Goal: Transaction & Acquisition: Download file/media

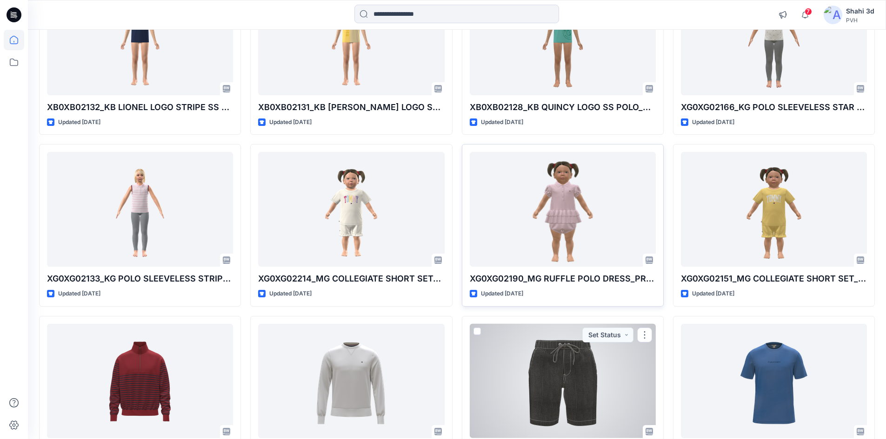
scroll to position [664, 0]
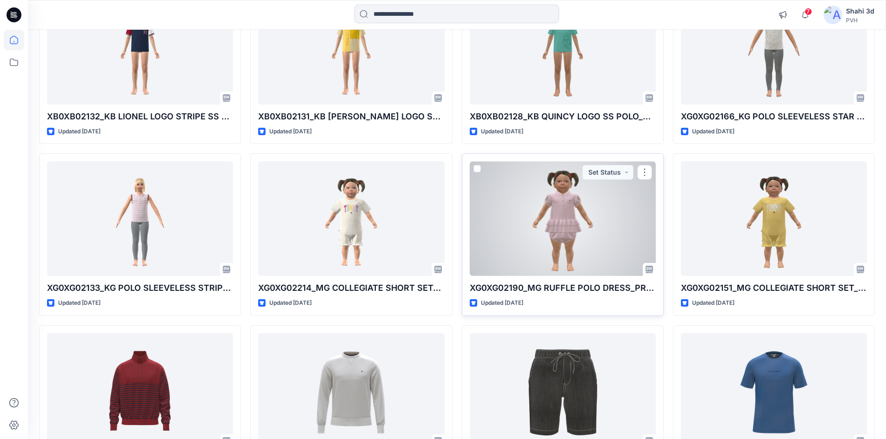
click at [569, 232] on div at bounding box center [563, 218] width 186 height 115
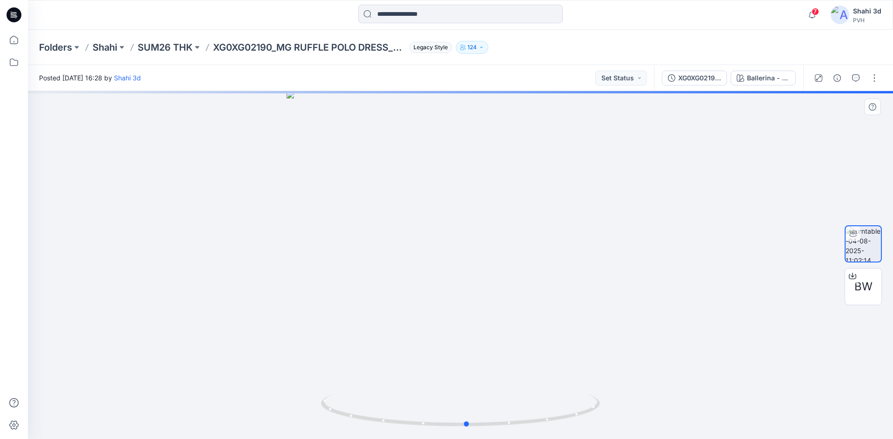
drag, startPoint x: 495, startPoint y: 238, endPoint x: 502, endPoint y: 248, distance: 12.7
click at [502, 248] on div at bounding box center [460, 265] width 865 height 348
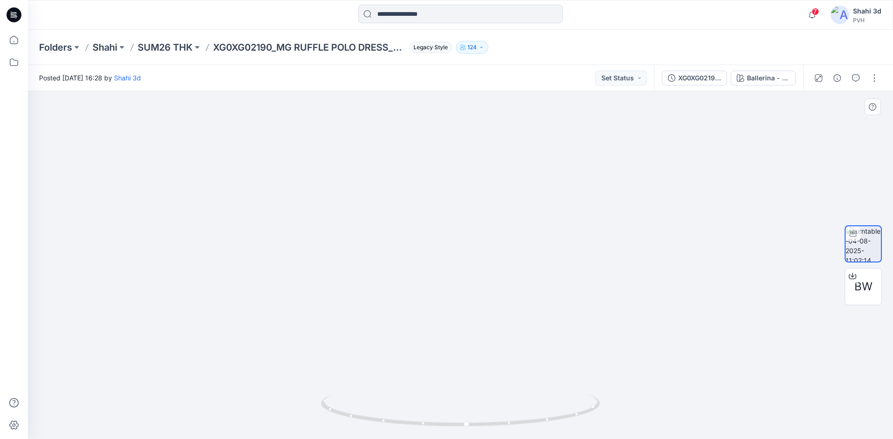
drag, startPoint x: 456, startPoint y: 169, endPoint x: 474, endPoint y: 292, distance: 123.6
click at [474, 292] on img at bounding box center [479, 140] width 1111 height 598
drag, startPoint x: 487, startPoint y: 256, endPoint x: 353, endPoint y: 255, distance: 133.5
click at [353, 255] on div at bounding box center [460, 265] width 865 height 348
drag, startPoint x: 490, startPoint y: 307, endPoint x: 578, endPoint y: 281, distance: 92.1
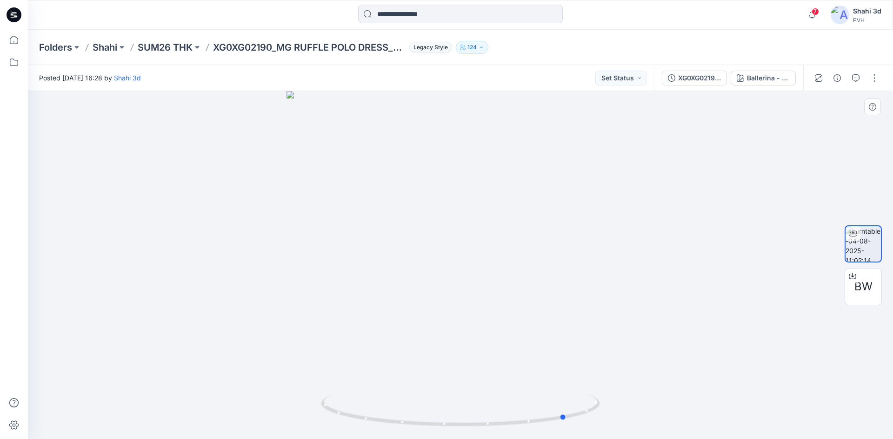
click at [671, 305] on div at bounding box center [460, 265] width 865 height 348
drag, startPoint x: 436, startPoint y: 261, endPoint x: 403, endPoint y: 256, distance: 33.5
click at [403, 256] on div at bounding box center [460, 265] width 865 height 348
drag, startPoint x: 14, startPoint y: 16, endPoint x: 27, endPoint y: 61, distance: 46.8
click at [14, 16] on icon at bounding box center [15, 16] width 3 height 0
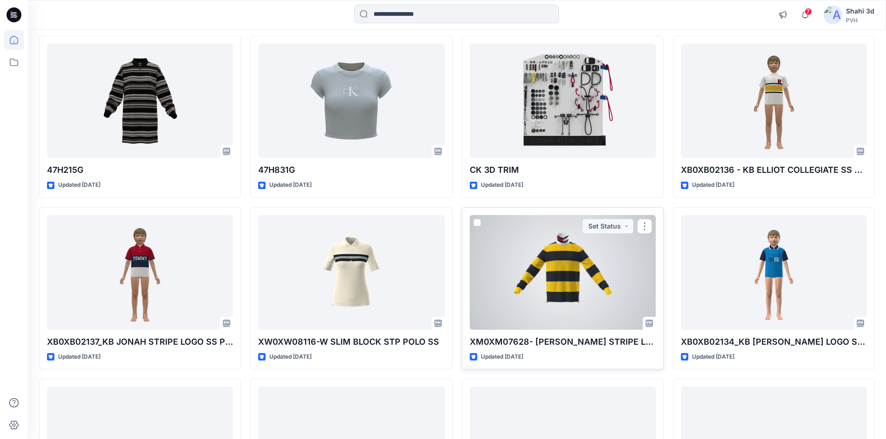
scroll to position [279, 0]
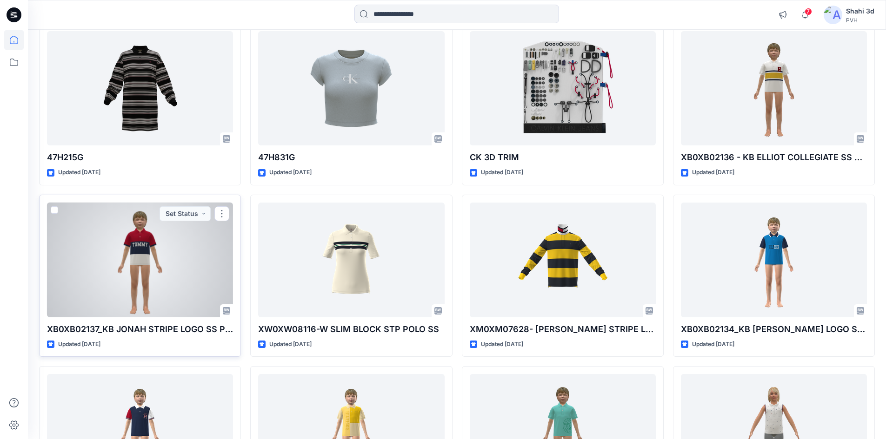
click at [153, 261] on div at bounding box center [140, 260] width 186 height 115
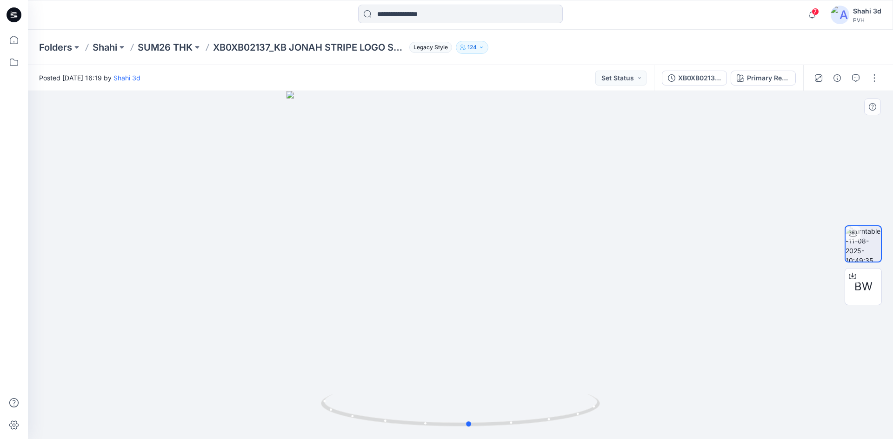
drag, startPoint x: 469, startPoint y: 224, endPoint x: 478, endPoint y: 245, distance: 22.3
click at [478, 245] on div at bounding box center [460, 265] width 865 height 348
drag, startPoint x: 459, startPoint y: 179, endPoint x: 457, endPoint y: 291, distance: 112.1
click at [457, 291] on img at bounding box center [455, 146] width 895 height 588
click at [12, 15] on icon at bounding box center [14, 14] width 15 height 15
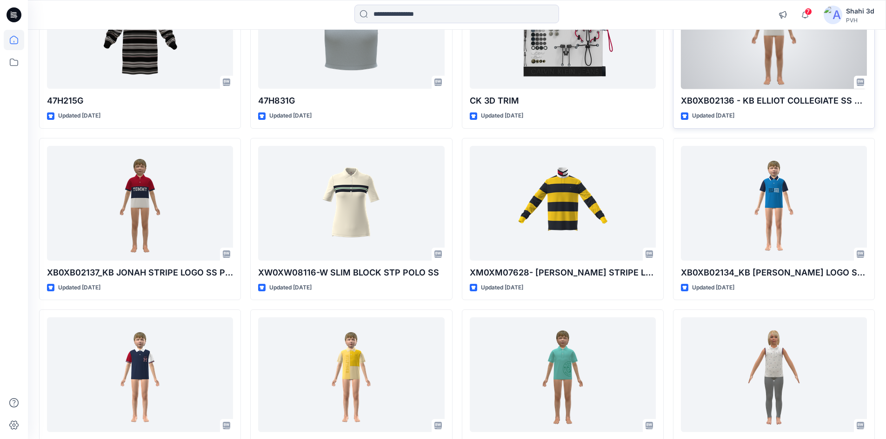
scroll to position [279, 0]
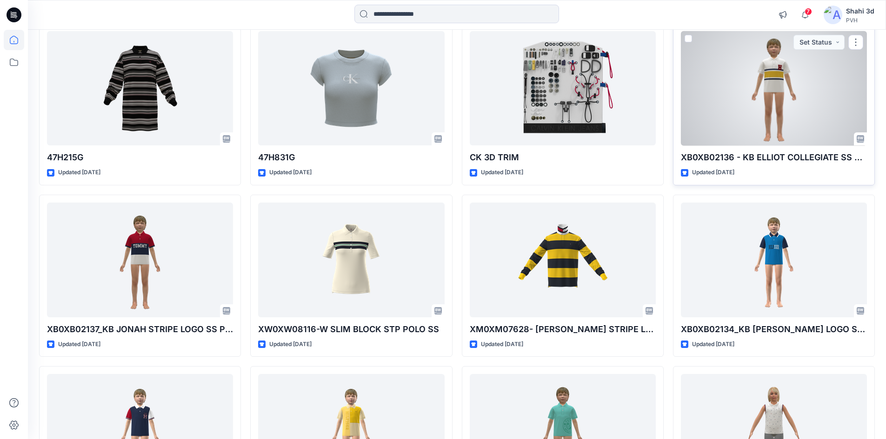
click at [779, 93] on div at bounding box center [774, 88] width 186 height 115
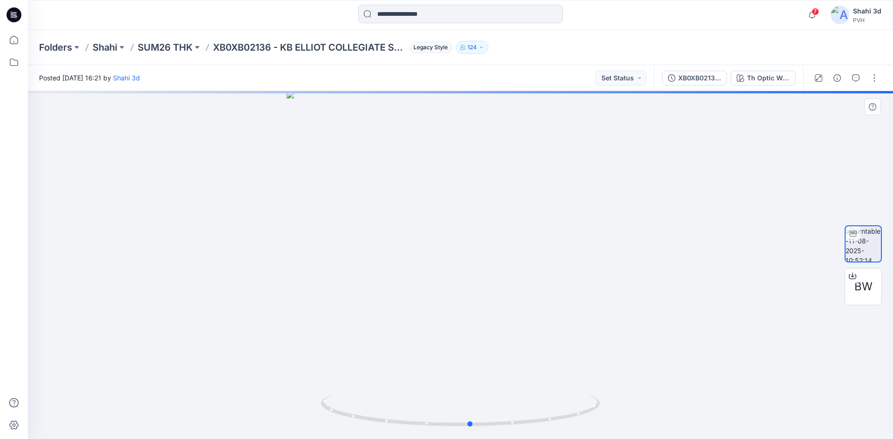
drag, startPoint x: 484, startPoint y: 233, endPoint x: 499, endPoint y: 240, distance: 16.7
click at [499, 240] on div at bounding box center [460, 265] width 865 height 348
drag, startPoint x: 480, startPoint y: 267, endPoint x: 485, endPoint y: 363, distance: 95.9
click at [485, 366] on img at bounding box center [462, 219] width 907 height 441
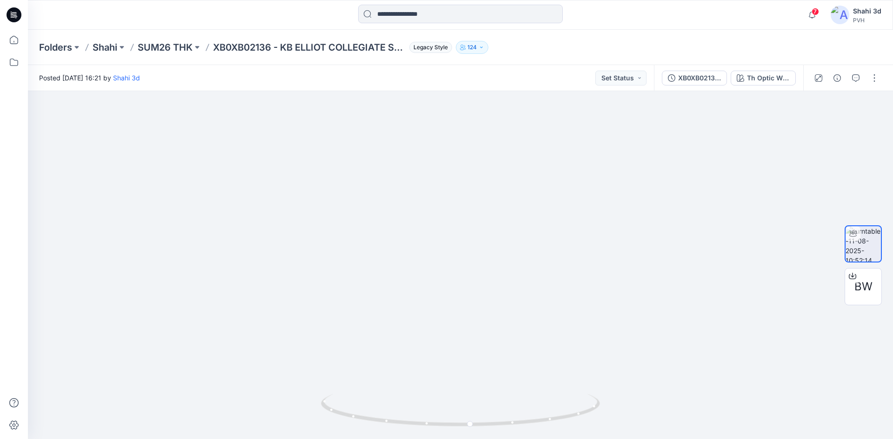
click at [10, 7] on icon at bounding box center [14, 15] width 15 height 30
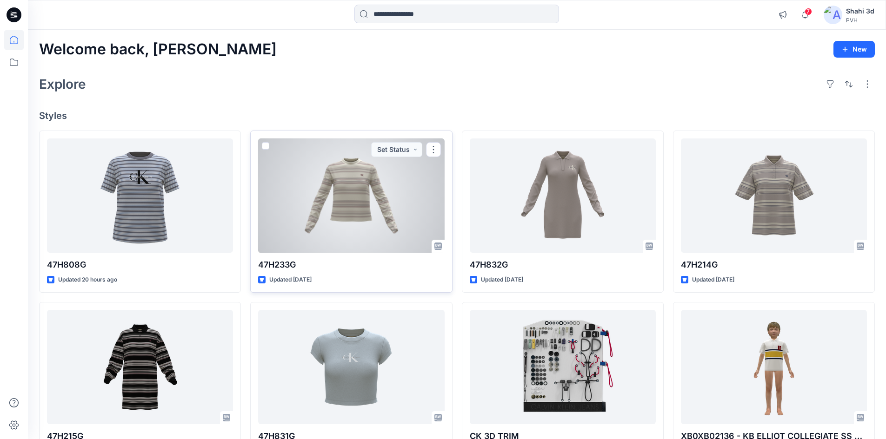
click at [342, 208] on div at bounding box center [351, 196] width 186 height 115
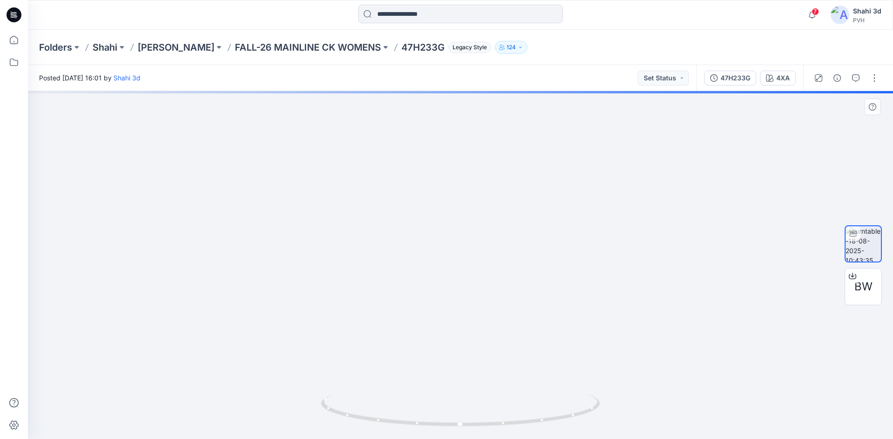
click at [493, 379] on img at bounding box center [460, 43] width 1238 height 793
drag, startPoint x: 507, startPoint y: 307, endPoint x: 507, endPoint y: 328, distance: 20.5
click at [507, 328] on img at bounding box center [491, 143] width 1238 height 591
drag, startPoint x: 495, startPoint y: 279, endPoint x: 493, endPoint y: 319, distance: 40.0
click at [493, 319] on img at bounding box center [488, 179] width 1238 height 519
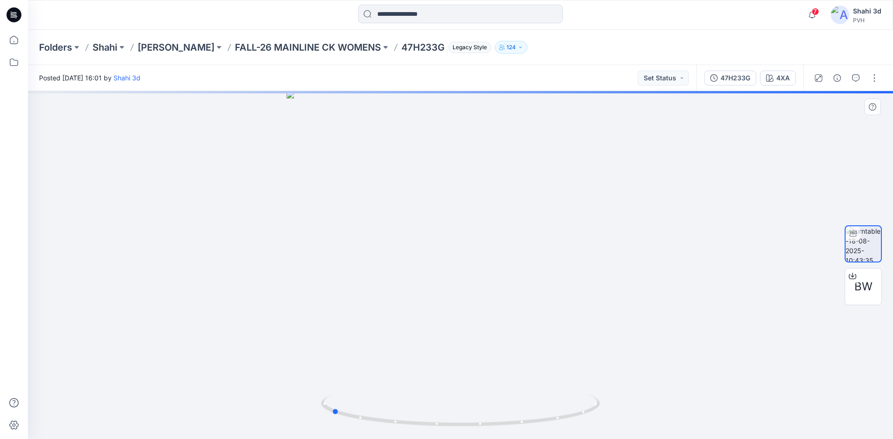
drag, startPoint x: 485, startPoint y: 298, endPoint x: 635, endPoint y: 338, distance: 155.1
click at [635, 338] on div at bounding box center [460, 265] width 865 height 348
click at [5, 16] on div at bounding box center [14, 15] width 30 height 30
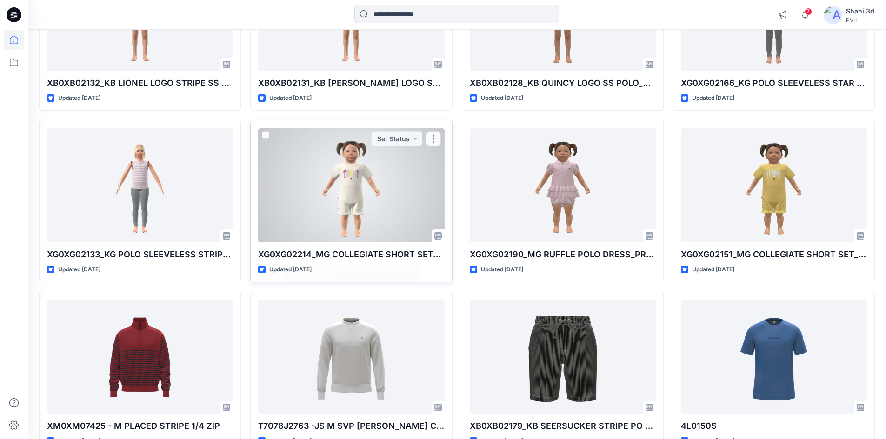
scroll to position [744, 0]
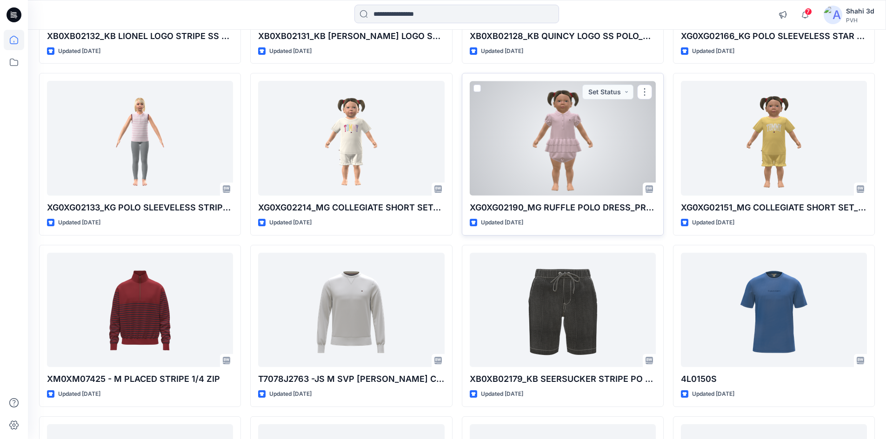
click at [503, 151] on div at bounding box center [563, 138] width 186 height 115
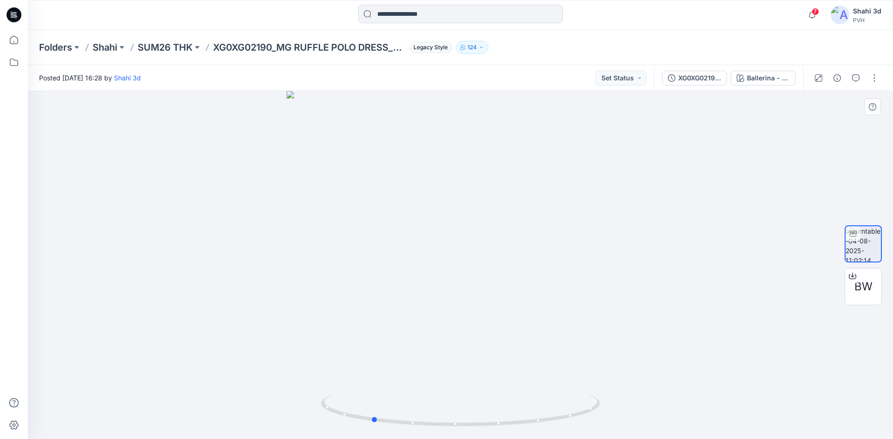
drag, startPoint x: 474, startPoint y: 289, endPoint x: 427, endPoint y: 291, distance: 47.0
click at [407, 294] on div at bounding box center [460, 265] width 865 height 348
drag, startPoint x: 482, startPoint y: 294, endPoint x: 399, endPoint y: 288, distance: 83.0
click at [397, 288] on img at bounding box center [460, 232] width 475 height 413
drag, startPoint x: 485, startPoint y: 290, endPoint x: 313, endPoint y: 273, distance: 172.9
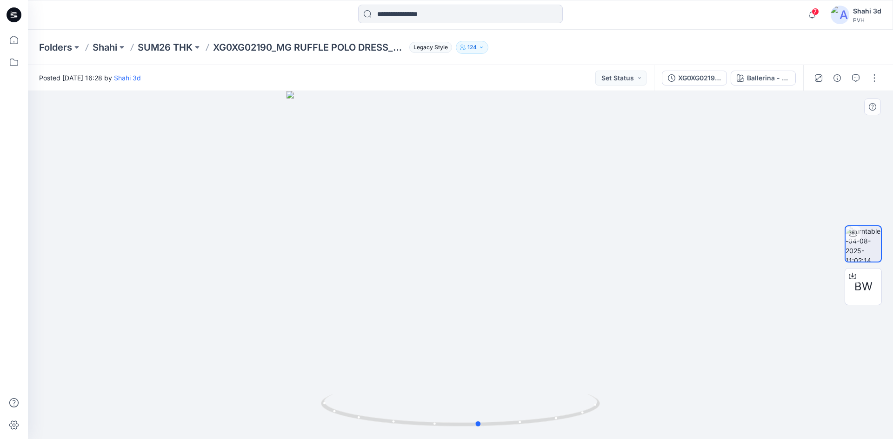
click at [313, 273] on div at bounding box center [460, 265] width 865 height 348
drag, startPoint x: 466, startPoint y: 335, endPoint x: 466, endPoint y: 342, distance: 7.0
click at [466, 344] on img at bounding box center [460, 123] width 1111 height 634
drag, startPoint x: 460, startPoint y: 238, endPoint x: 468, endPoint y: 338, distance: 100.3
click at [469, 338] on img at bounding box center [460, 129] width 1111 height 620
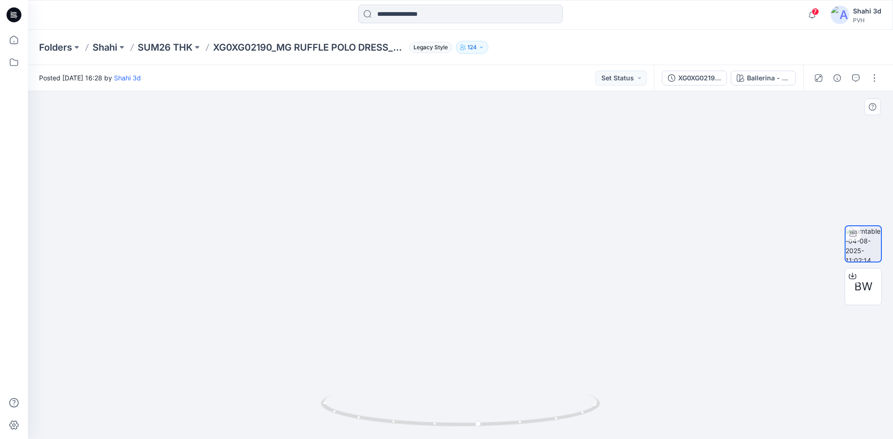
click at [453, 326] on img at bounding box center [461, 214] width 1111 height 452
drag, startPoint x: 474, startPoint y: 296, endPoint x: 479, endPoint y: 291, distance: 7.2
click at [479, 291] on div at bounding box center [460, 265] width 865 height 348
drag, startPoint x: 7, startPoint y: 17, endPoint x: 172, endPoint y: 3, distance: 165.2
click at [7, 17] on icon at bounding box center [14, 14] width 15 height 15
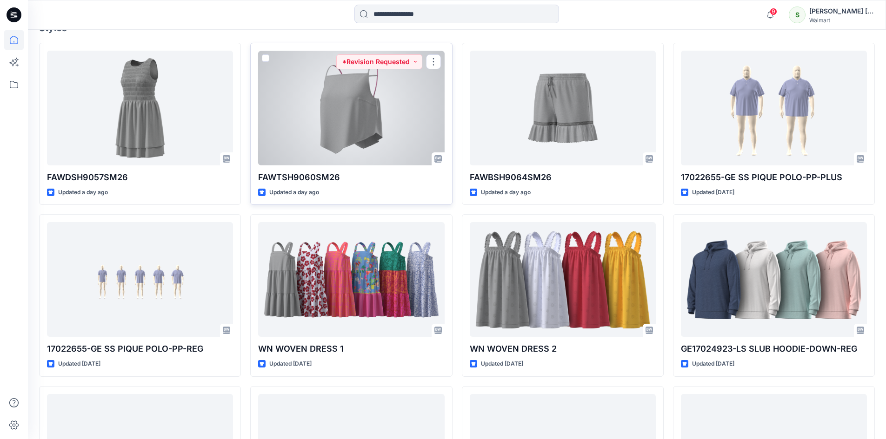
scroll to position [279, 0]
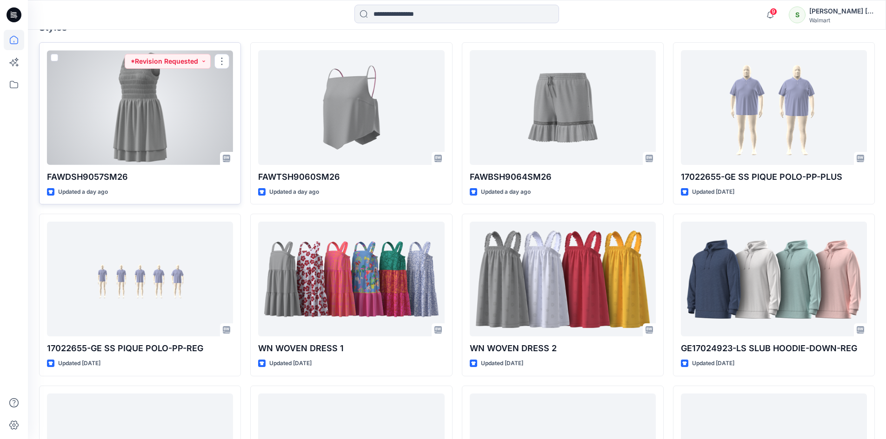
click at [145, 140] on div at bounding box center [140, 107] width 186 height 115
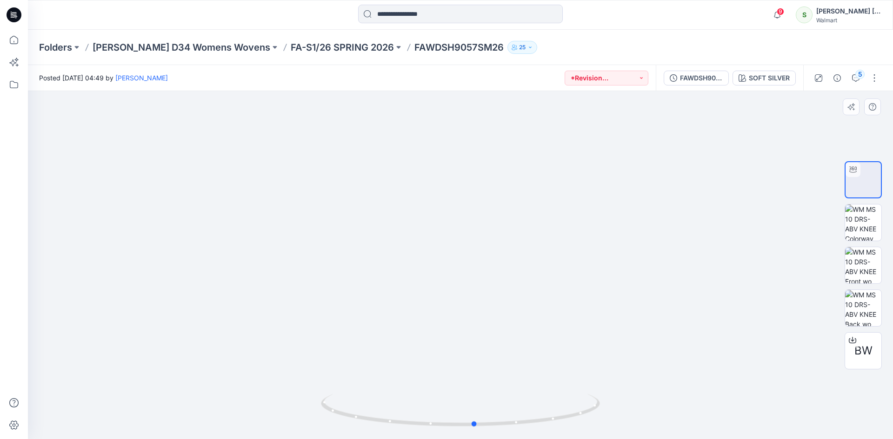
drag, startPoint x: 422, startPoint y: 250, endPoint x: 486, endPoint y: 257, distance: 64.1
click at [486, 257] on div at bounding box center [460, 265] width 865 height 348
drag, startPoint x: 467, startPoint y: 171, endPoint x: 480, endPoint y: 343, distance: 172.6
click at [480, 345] on img at bounding box center [460, 244] width 783 height 389
drag, startPoint x: 490, startPoint y: 323, endPoint x: 351, endPoint y: 325, distance: 139.1
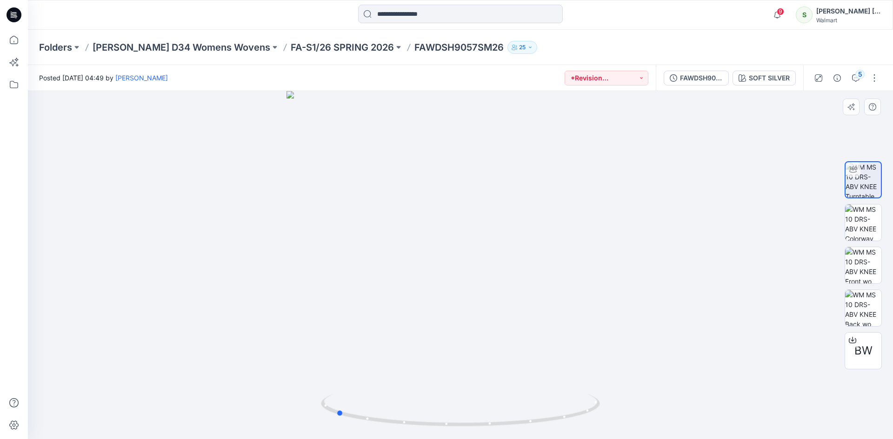
click at [351, 325] on div at bounding box center [460, 265] width 865 height 348
click at [870, 219] on img at bounding box center [863, 223] width 36 height 36
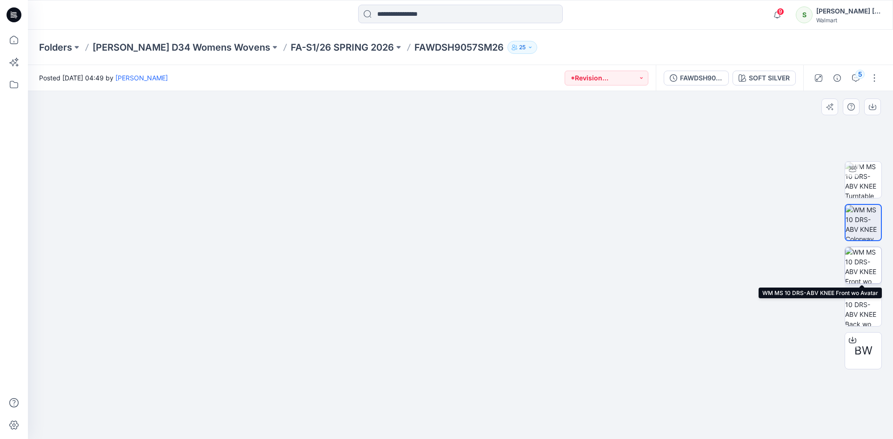
click at [860, 264] on img at bounding box center [863, 265] width 36 height 36
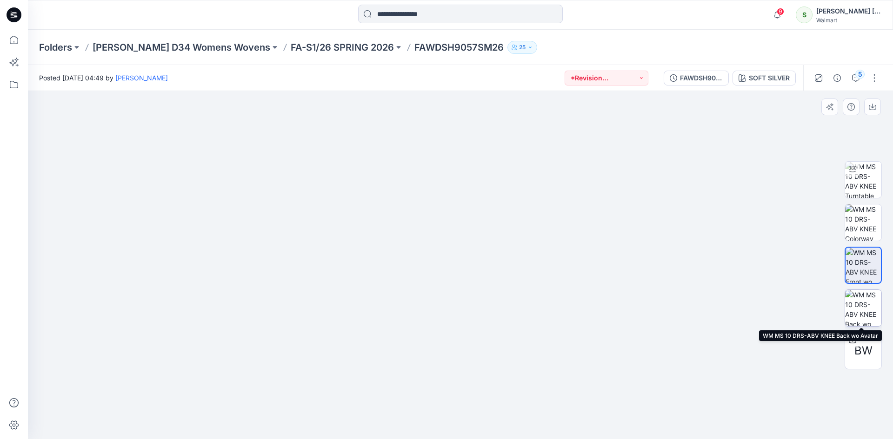
click at [868, 308] on img at bounding box center [863, 308] width 36 height 36
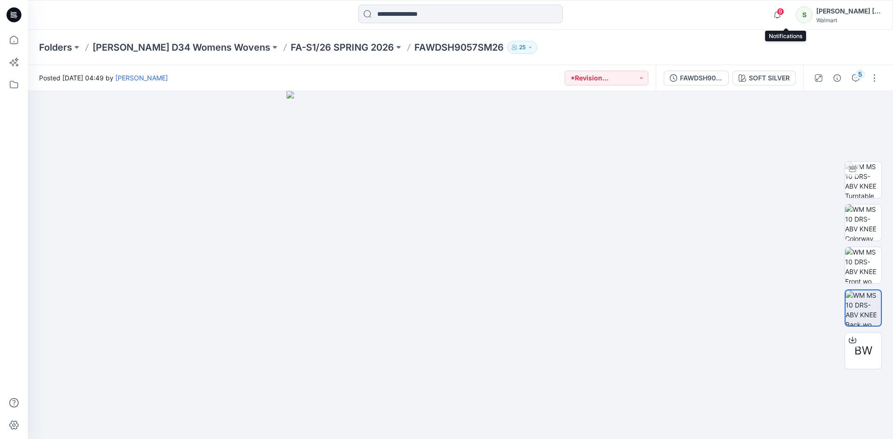
click at [784, 10] on span "9" at bounding box center [780, 11] width 7 height 7
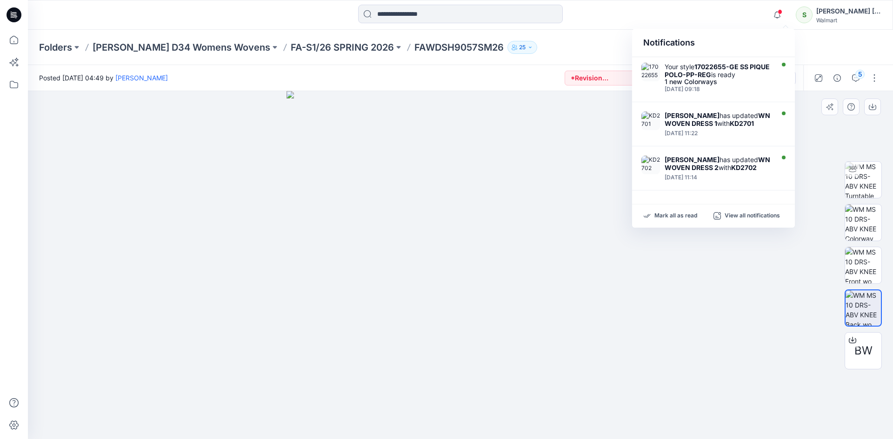
click at [532, 132] on img at bounding box center [460, 265] width 348 height 348
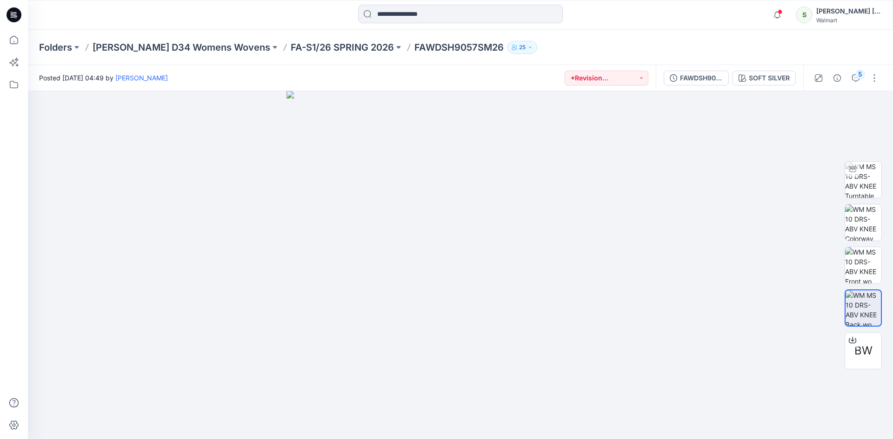
click at [11, 15] on icon at bounding box center [14, 14] width 15 height 15
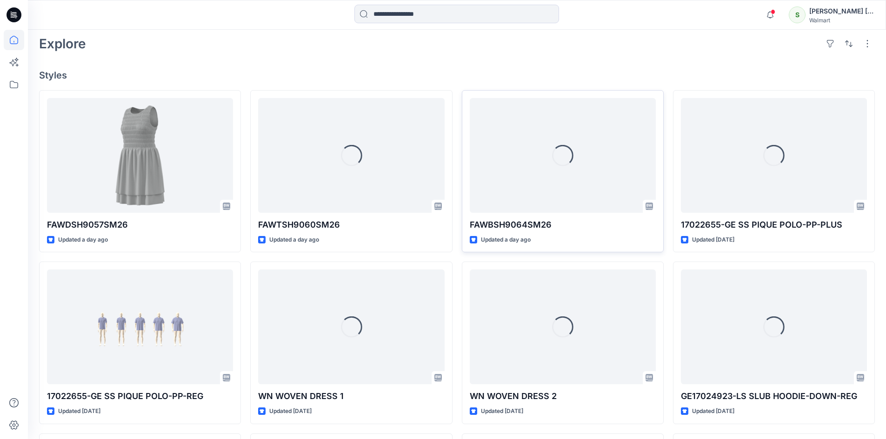
scroll to position [233, 0]
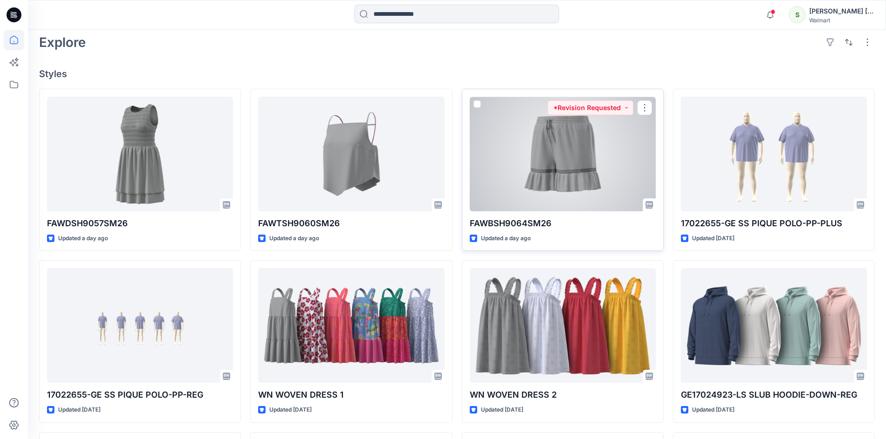
click at [564, 182] on div at bounding box center [563, 154] width 186 height 115
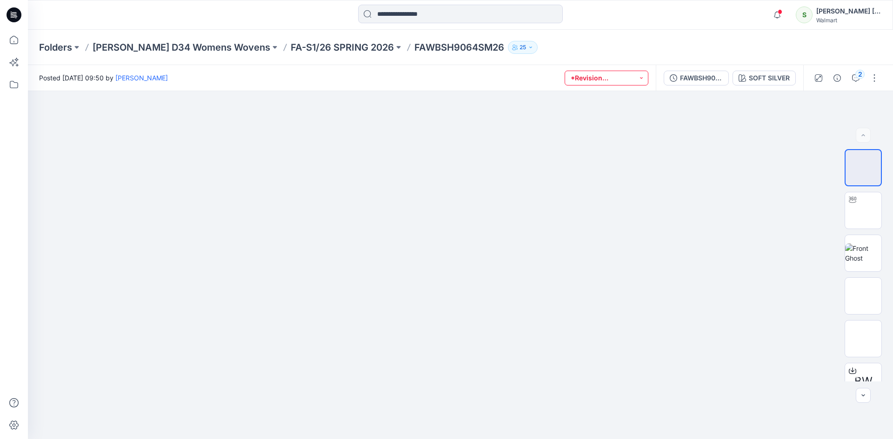
click at [642, 74] on button "*Revision Requested" at bounding box center [607, 78] width 84 height 15
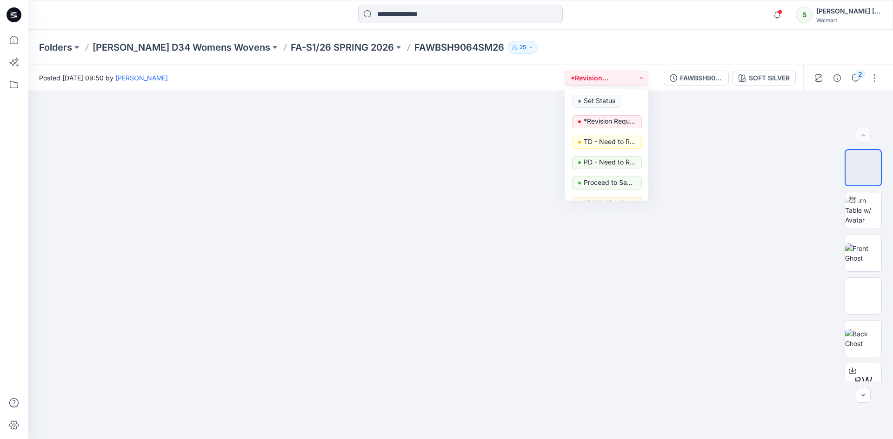
click at [620, 42] on div "Folders FA SHAHI D34 Womens Wovens FA-S1/26 SPRING 2026 FAWBSH9064SM26 25" at bounding box center [424, 47] width 770 height 13
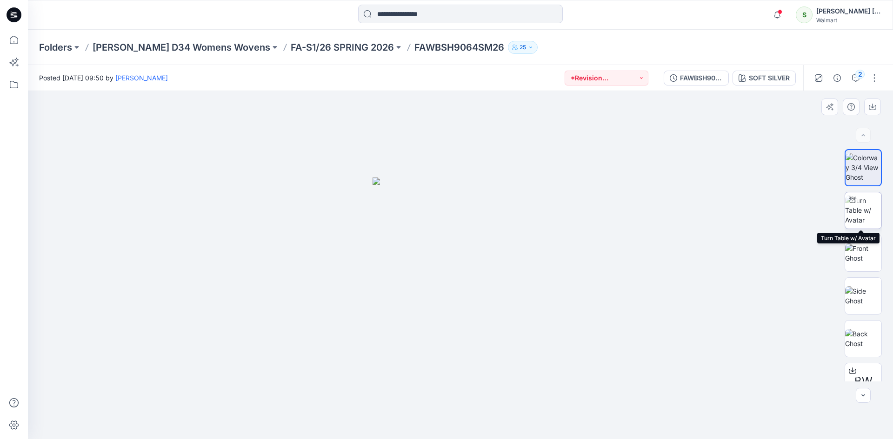
click at [863, 211] on img at bounding box center [863, 210] width 36 height 29
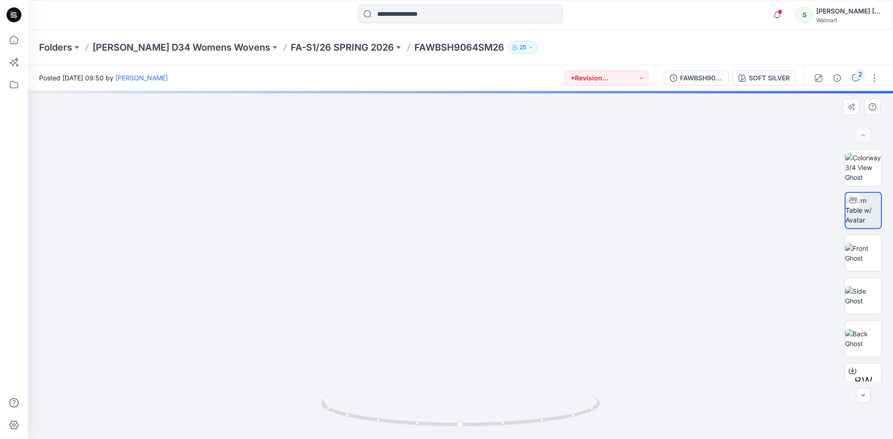
drag, startPoint x: 512, startPoint y: 336, endPoint x: 497, endPoint y: 160, distance: 176.5
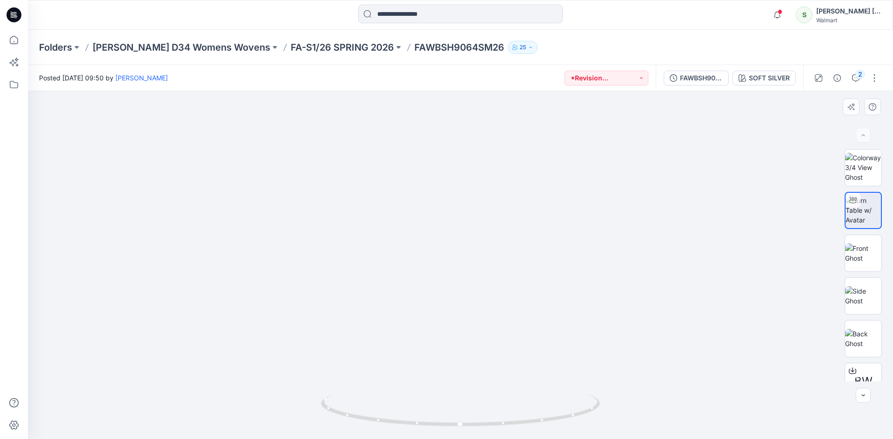
drag, startPoint x: 469, startPoint y: 242, endPoint x: 477, endPoint y: 303, distance: 61.0
drag, startPoint x: 467, startPoint y: 240, endPoint x: 456, endPoint y: 315, distance: 76.2
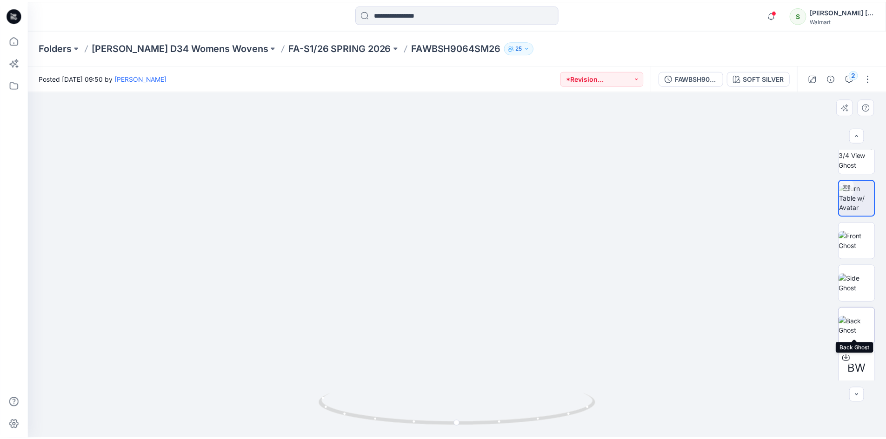
scroll to position [19, 0]
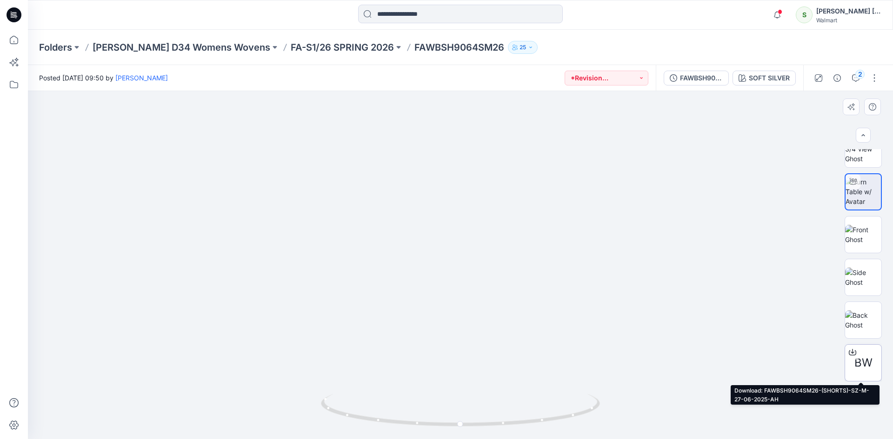
click at [851, 352] on icon at bounding box center [852, 352] width 7 height 7
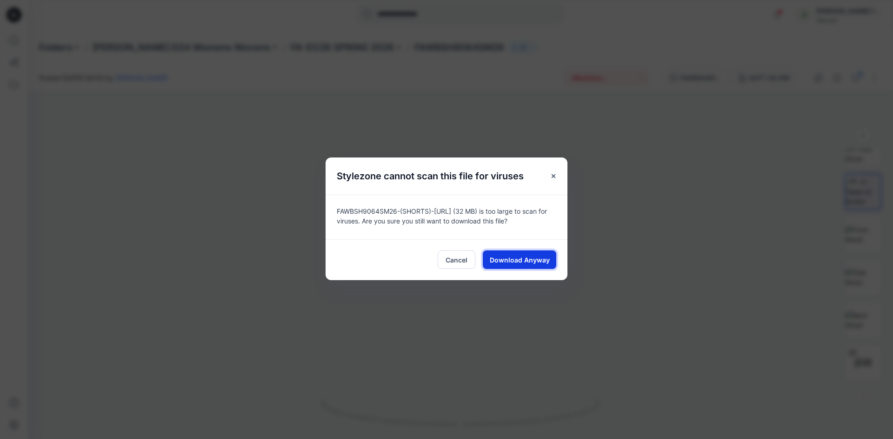
click at [532, 269] on button "Download Anyway" at bounding box center [519, 260] width 73 height 19
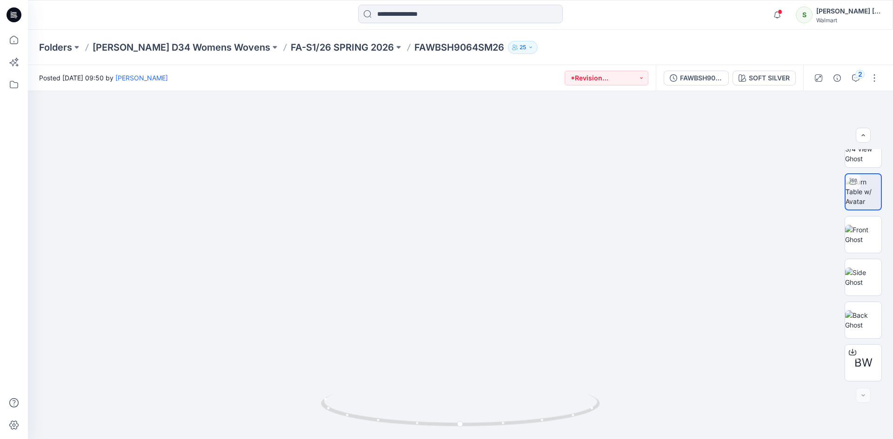
click at [15, 18] on icon at bounding box center [16, 18] width 2 height 0
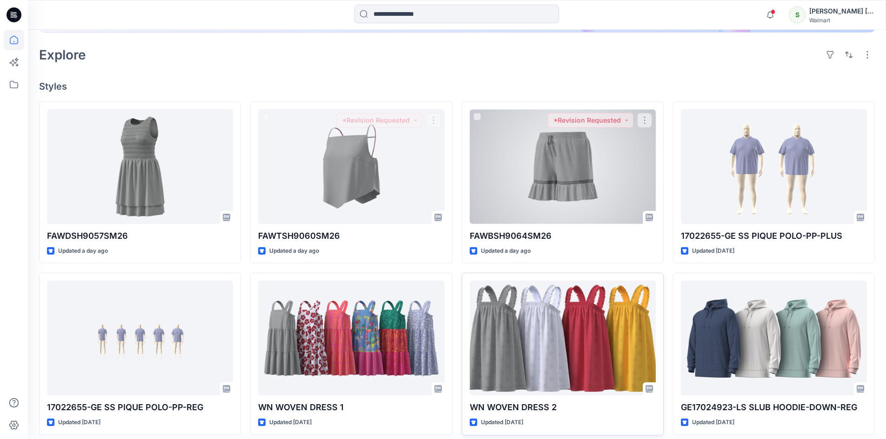
scroll to position [233, 0]
